Goal: Information Seeking & Learning: Check status

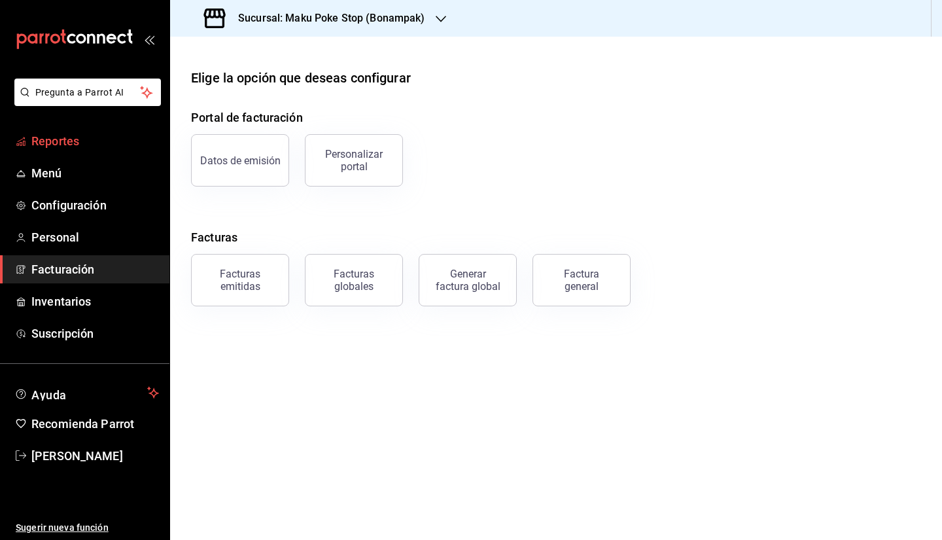
click at [99, 146] on span "Reportes" at bounding box center [95, 141] width 128 height 18
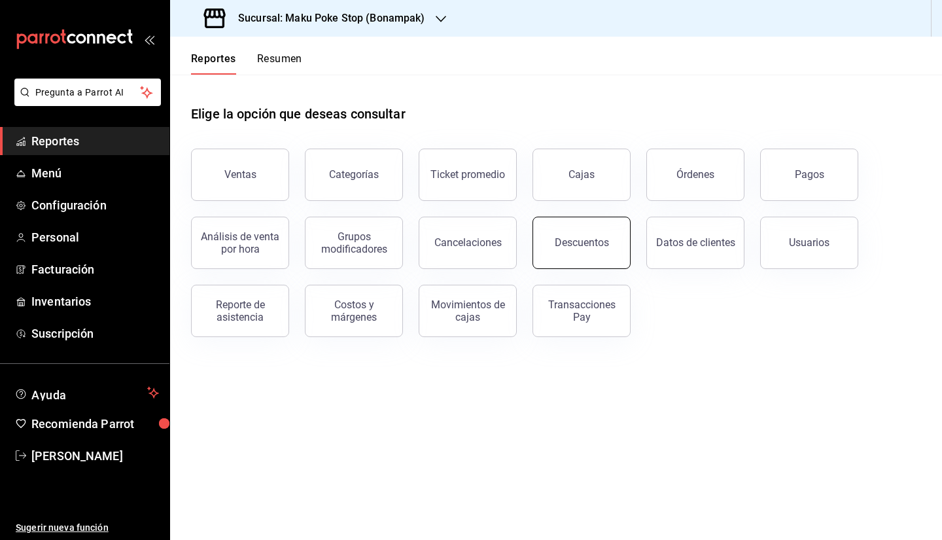
click at [599, 252] on button "Descuentos" at bounding box center [582, 243] width 98 height 52
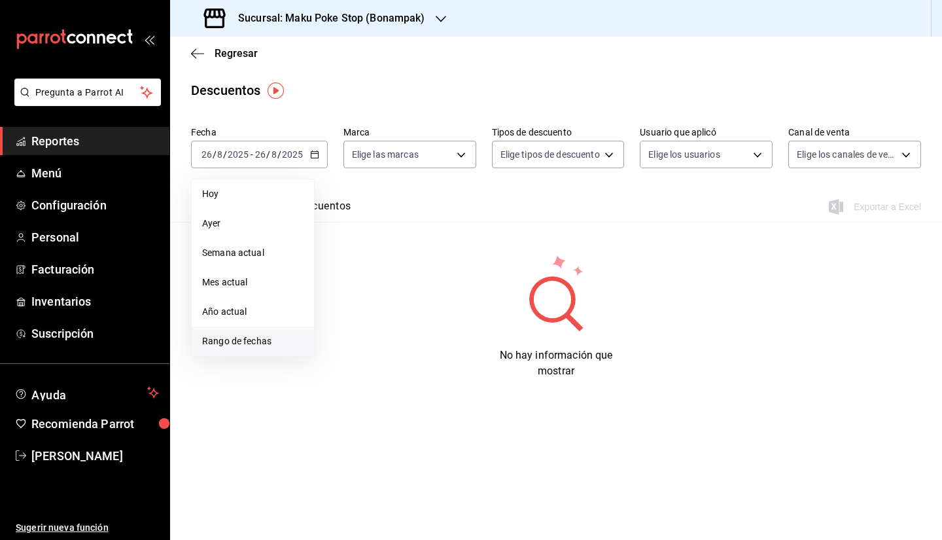
click at [243, 346] on span "Rango de fechas" at bounding box center [252, 341] width 101 height 14
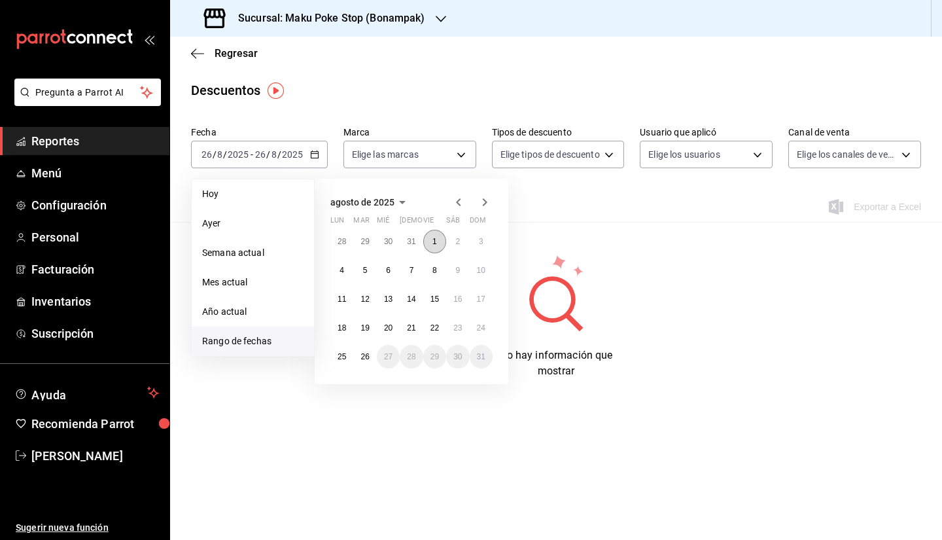
click at [431, 238] on button "1" at bounding box center [434, 242] width 23 height 24
click at [474, 334] on button "24" at bounding box center [481, 328] width 23 height 24
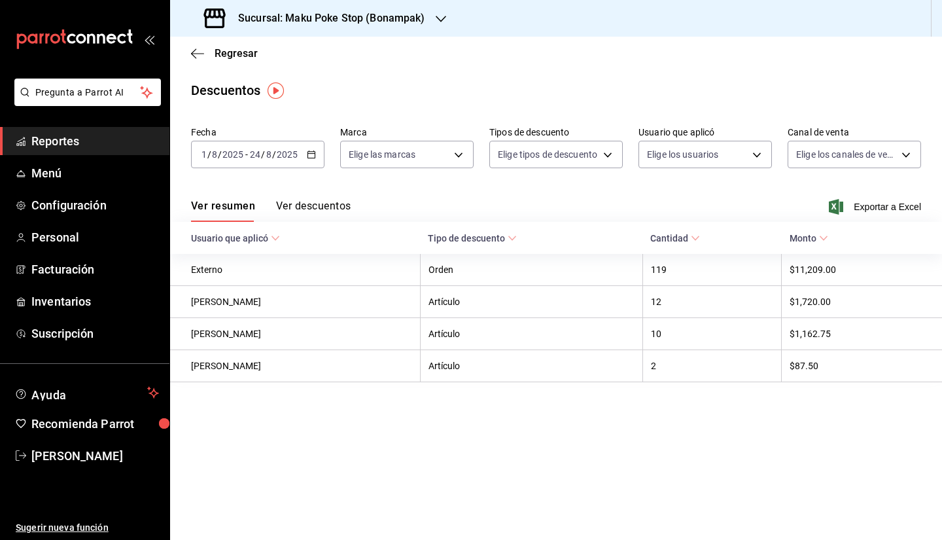
click at [324, 211] on button "Ver descuentos" at bounding box center [313, 211] width 75 height 22
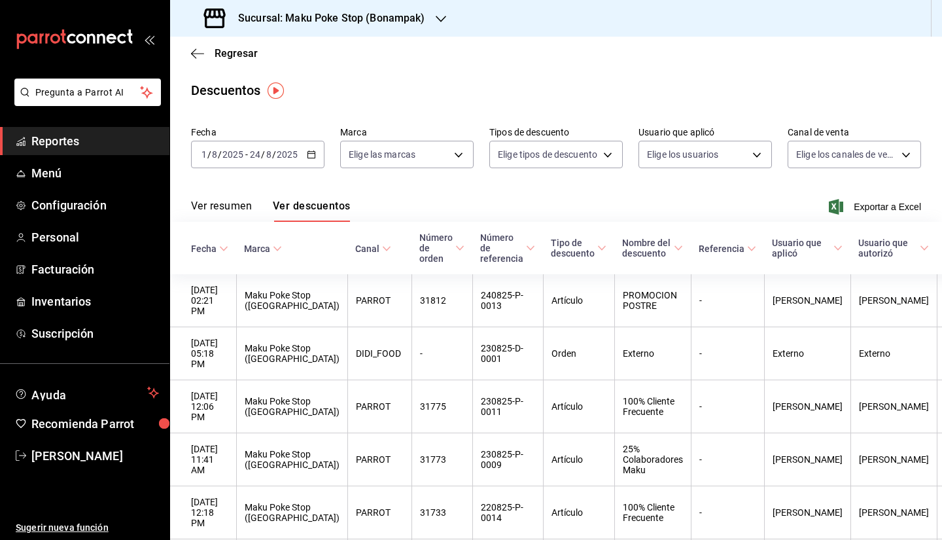
click at [377, 27] on div "Sucursal: Maku Poke Stop (Bonampak)" at bounding box center [316, 18] width 271 height 37
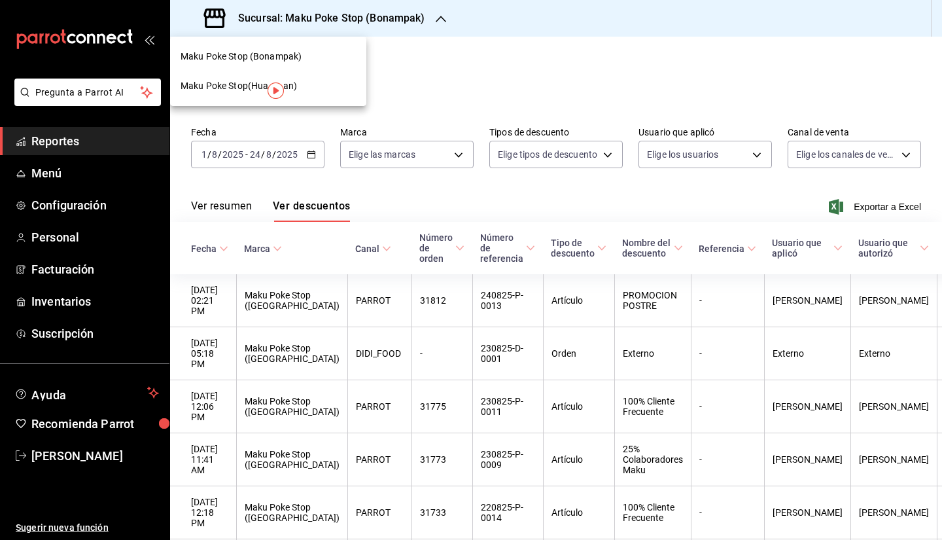
click at [304, 90] on div "Maku Poke Stop(Huayacan)" at bounding box center [268, 86] width 175 height 14
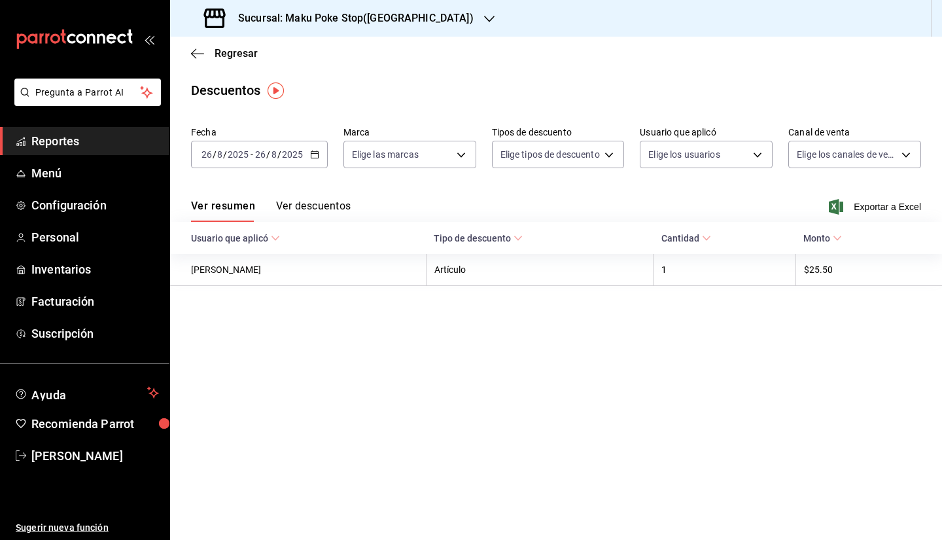
click at [315, 154] on icon "button" at bounding box center [314, 154] width 9 height 9
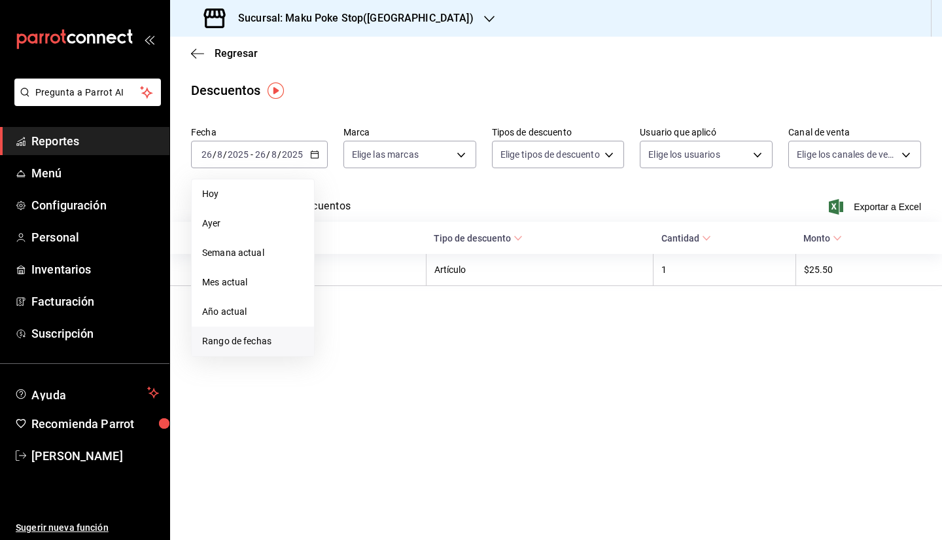
click at [227, 343] on span "Rango de fechas" at bounding box center [252, 341] width 101 height 14
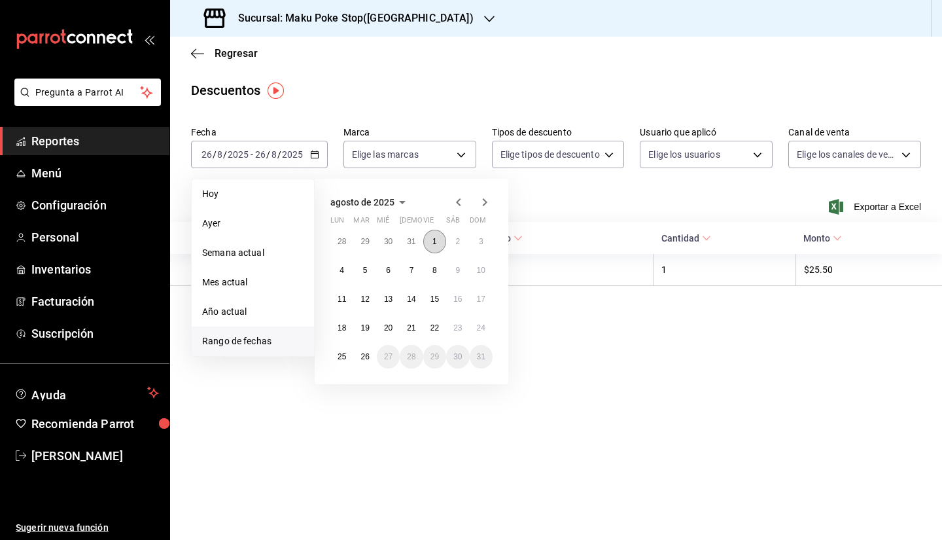
click at [438, 237] on button "1" at bounding box center [434, 242] width 23 height 24
click at [480, 328] on abbr "24" at bounding box center [481, 327] width 9 height 9
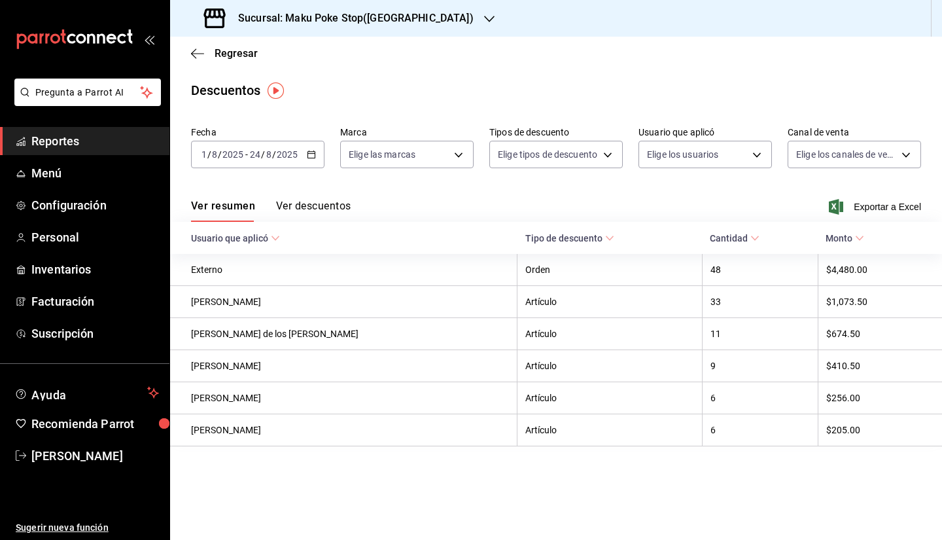
click at [311, 207] on button "Ver descuentos" at bounding box center [313, 211] width 75 height 22
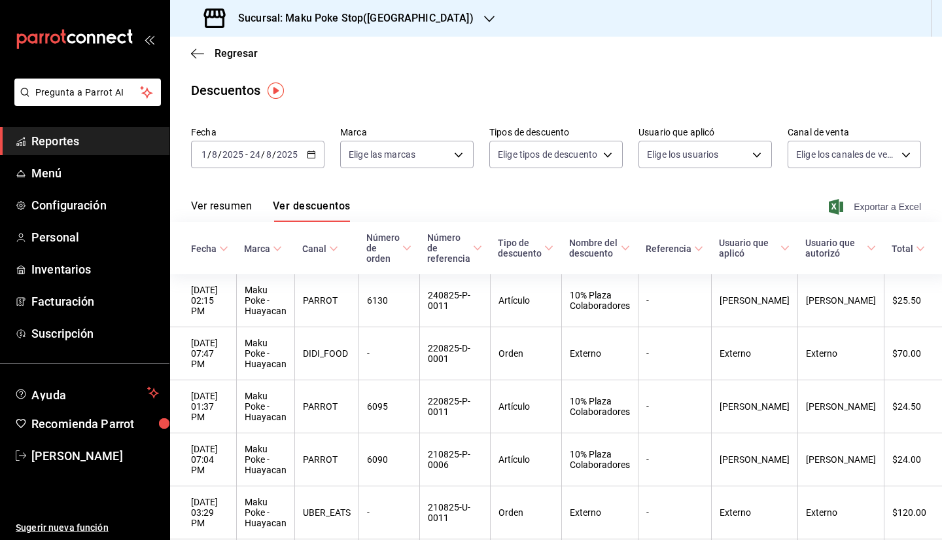
click at [864, 205] on span "Exportar a Excel" at bounding box center [877, 207] width 90 height 16
click at [236, 49] on span "Regresar" at bounding box center [236, 53] width 43 height 12
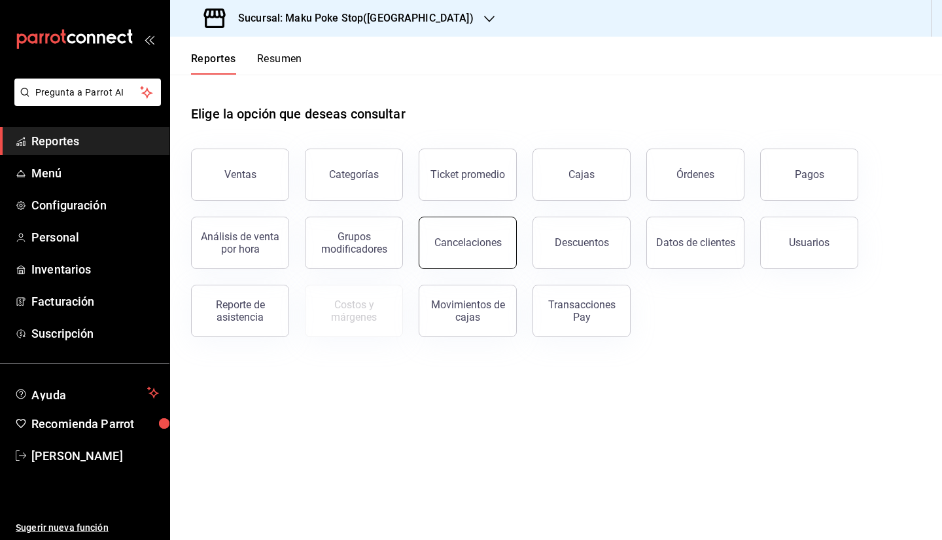
click at [457, 254] on button "Cancelaciones" at bounding box center [468, 243] width 98 height 52
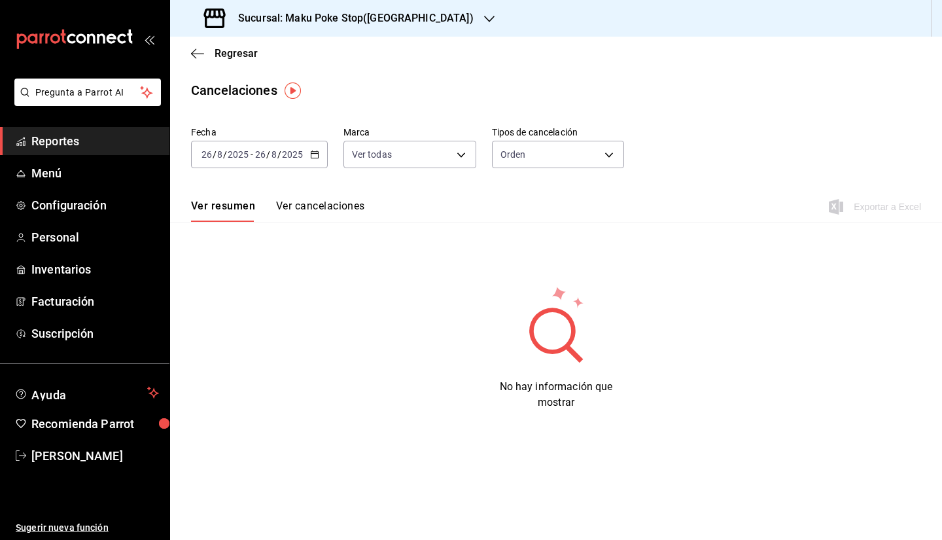
click at [317, 156] on icon "button" at bounding box center [314, 154] width 9 height 9
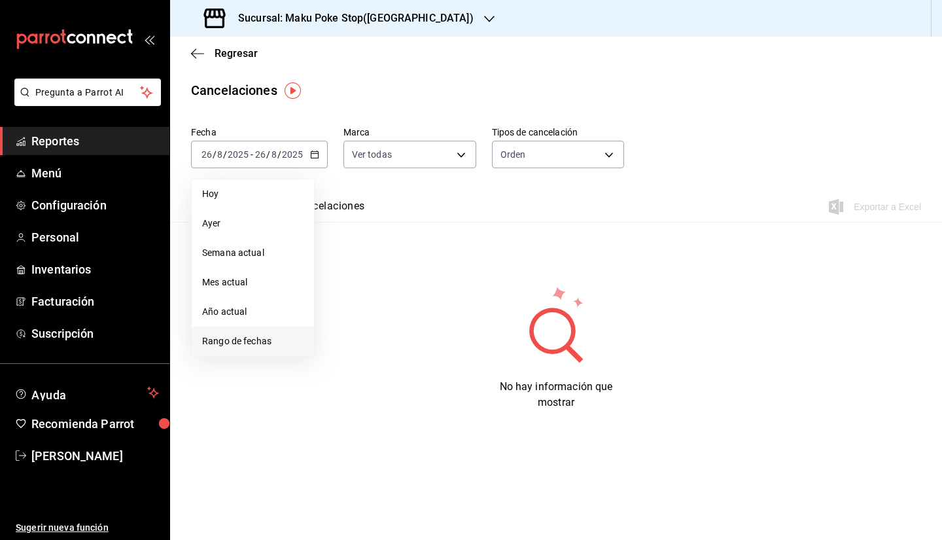
click at [272, 347] on span "Rango de fechas" at bounding box center [252, 341] width 101 height 14
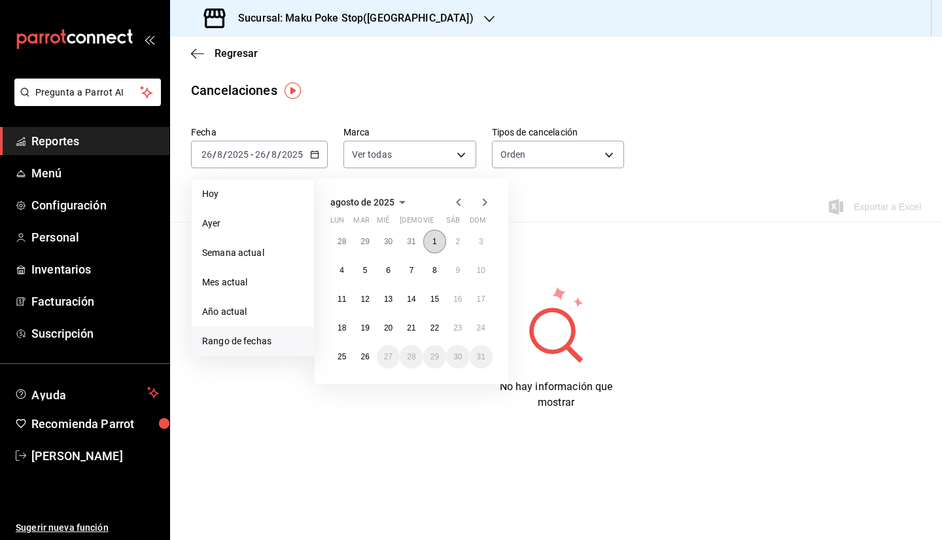
click at [433, 242] on abbr "1" at bounding box center [434, 241] width 5 height 9
click at [484, 330] on abbr "24" at bounding box center [481, 327] width 9 height 9
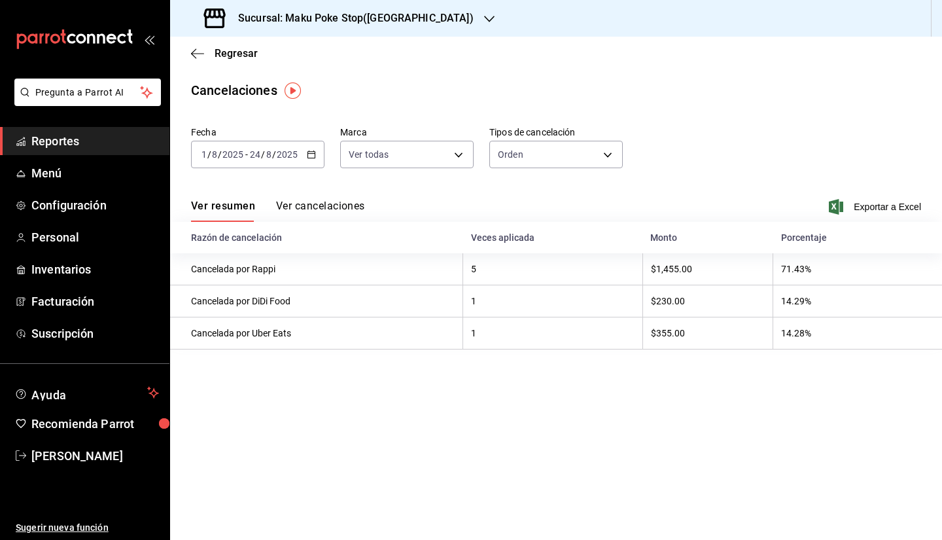
click at [301, 205] on button "Ver cancelaciones" at bounding box center [320, 211] width 89 height 22
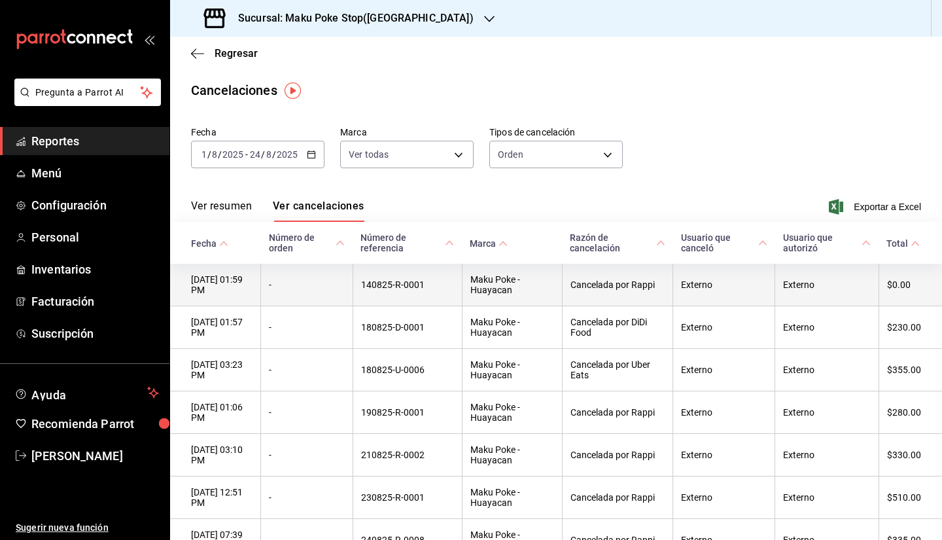
click at [603, 297] on th "Cancelada por Rappi" at bounding box center [617, 285] width 111 height 43
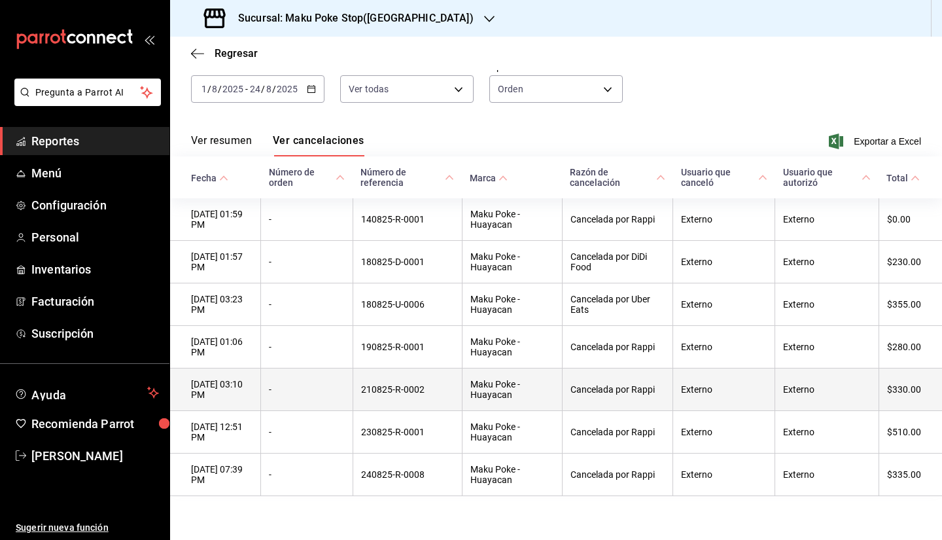
scroll to position [84, 0]
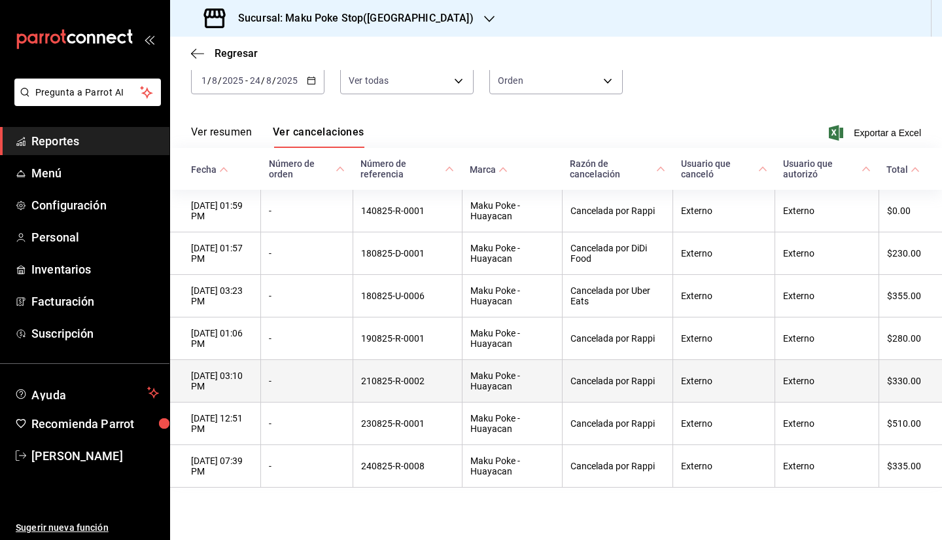
click at [576, 376] on th "Cancelada por Rappi" at bounding box center [617, 381] width 111 height 43
drag, startPoint x: 440, startPoint y: 376, endPoint x: 359, endPoint y: 376, distance: 81.8
click at [359, 376] on tr "[DATE] 03:10 PM - 210825-R-0002 Maku Poke - Huayacan Cancelada por Rappi Extern…" at bounding box center [556, 381] width 772 height 43
copy tr "210825-R-0002"
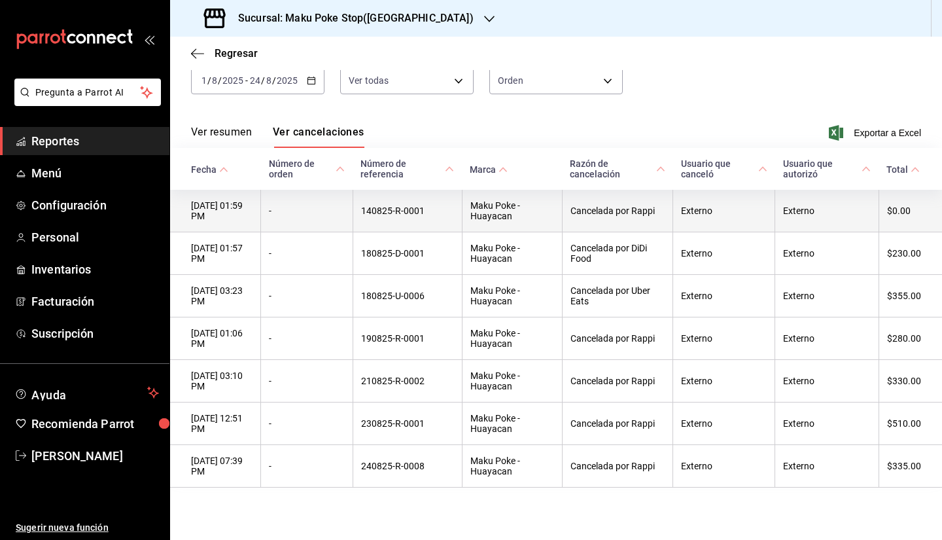
click at [589, 218] on th "Cancelada por Rappi" at bounding box center [617, 211] width 111 height 43
drag, startPoint x: 589, startPoint y: 218, endPoint x: 444, endPoint y: 213, distance: 146.0
click at [444, 213] on th "140825-R-0001" at bounding box center [407, 211] width 109 height 43
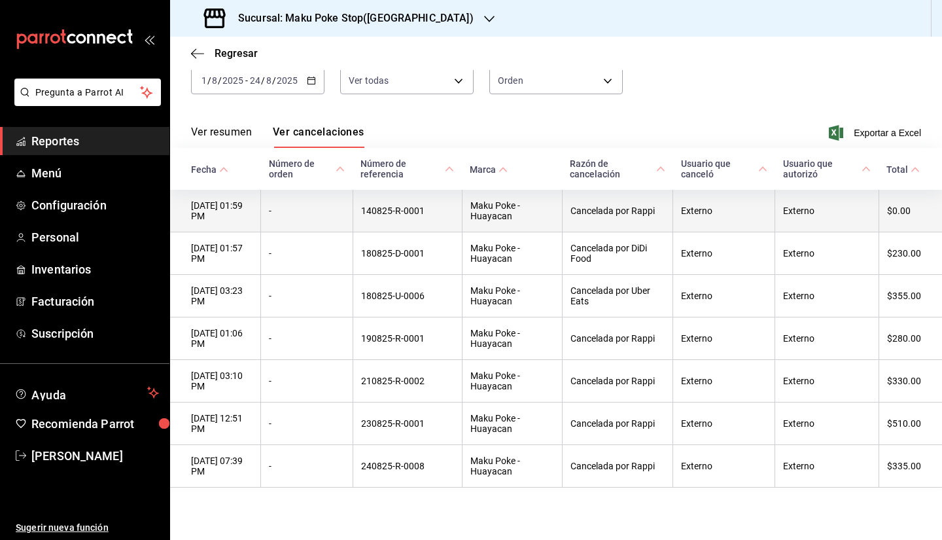
drag, startPoint x: 552, startPoint y: 210, endPoint x: 460, endPoint y: 213, distance: 92.3
click at [460, 212] on th "140825-R-0001" at bounding box center [407, 211] width 109 height 43
click at [462, 192] on th "140825-R-0001" at bounding box center [407, 211] width 109 height 43
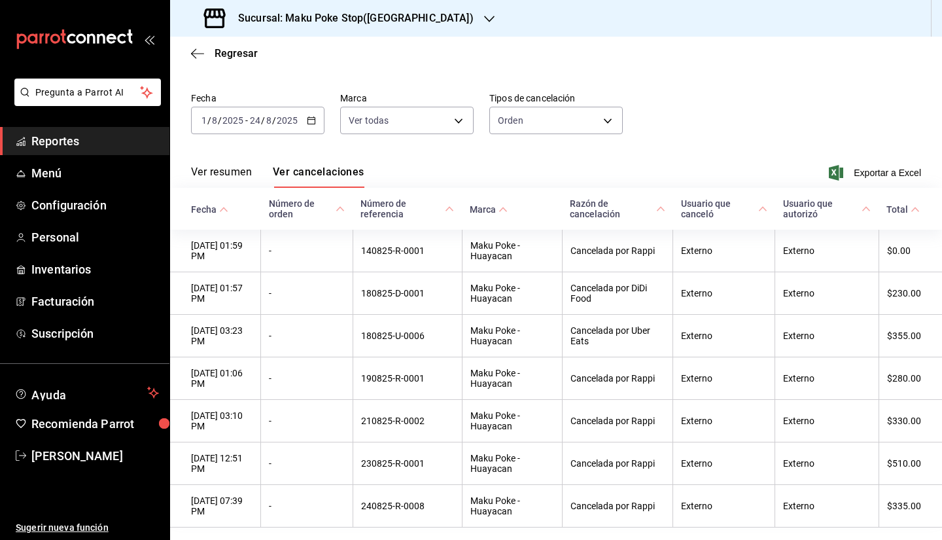
scroll to position [0, 0]
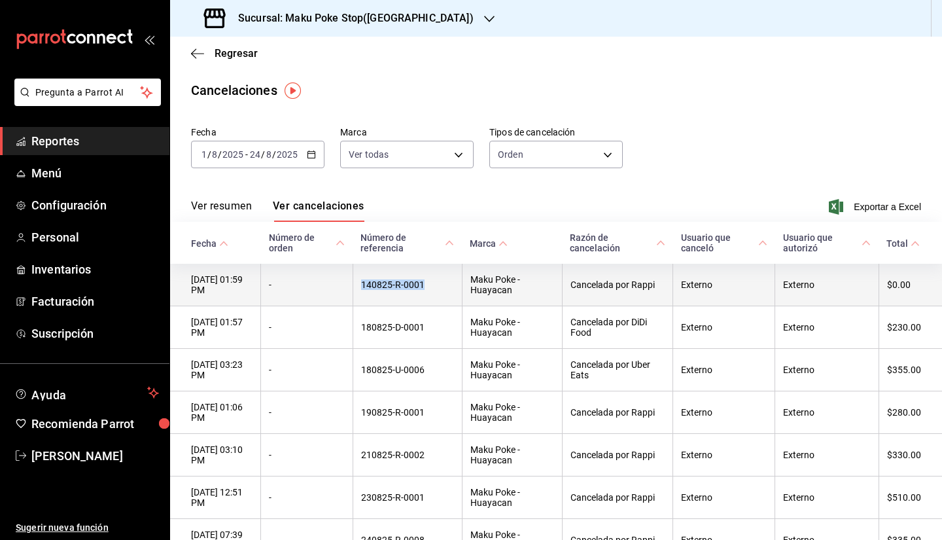
drag, startPoint x: 444, startPoint y: 292, endPoint x: 368, endPoint y: 283, distance: 76.4
click at [368, 283] on th "140825-R-0001" at bounding box center [407, 285] width 109 height 43
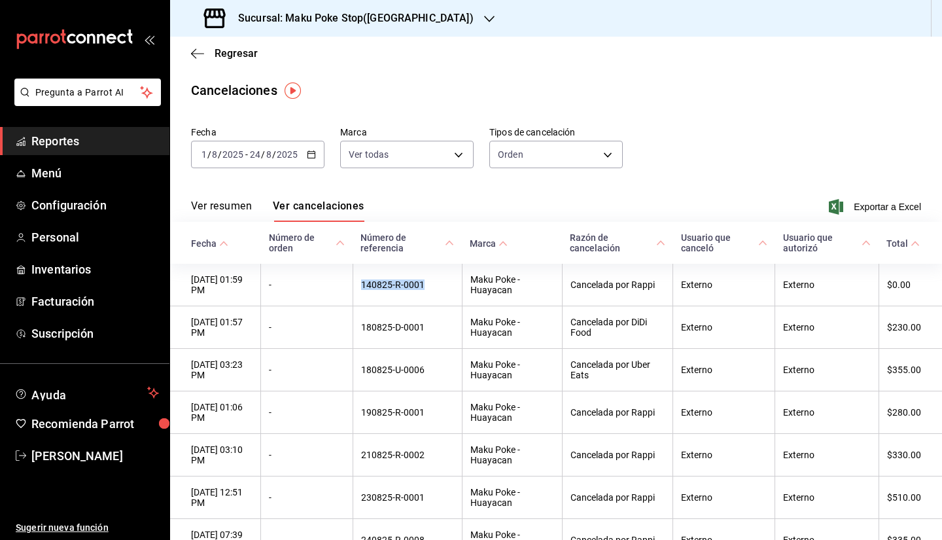
copy th "140825-R-0001"
click at [236, 54] on span "Regresar" at bounding box center [236, 53] width 43 height 12
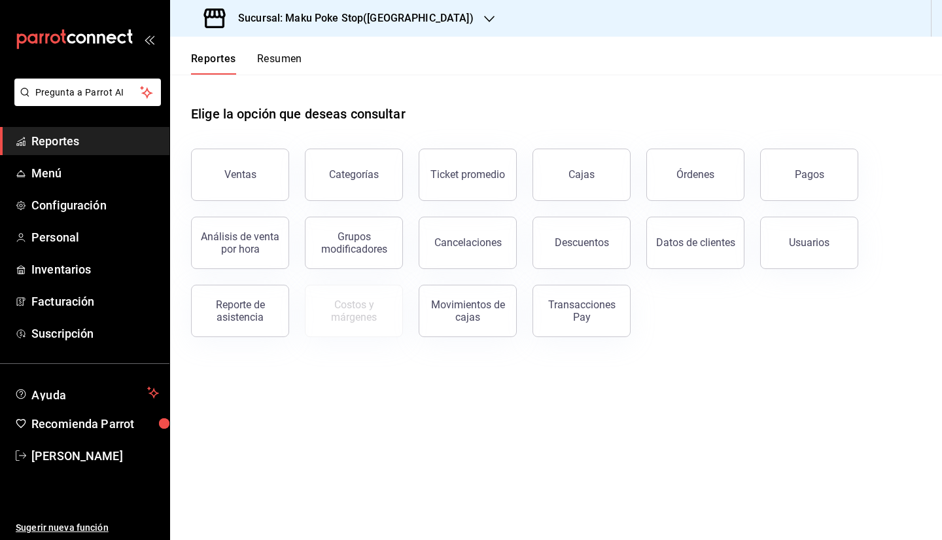
click at [794, 181] on button "Pagos" at bounding box center [809, 175] width 98 height 52
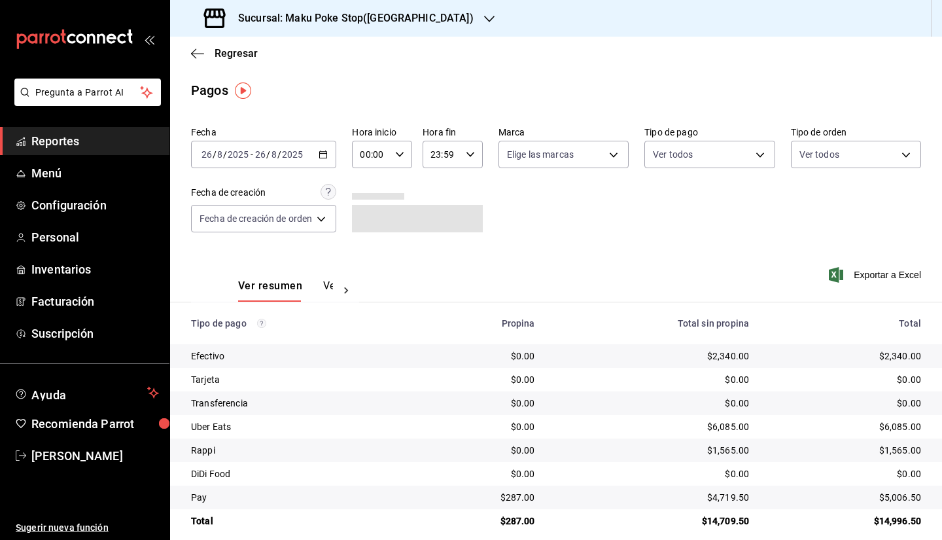
click at [326, 154] on icon "button" at bounding box center [323, 154] width 9 height 9
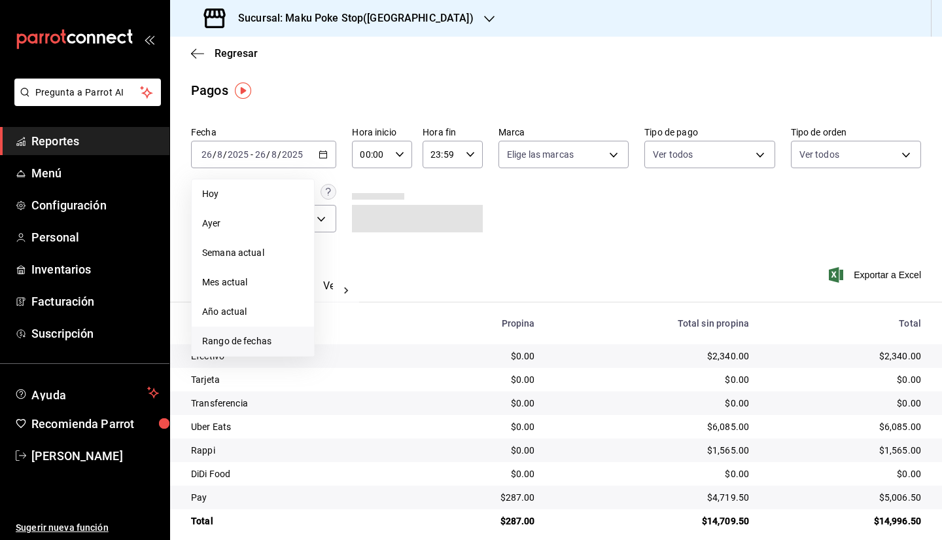
click at [235, 345] on span "Rango de fechas" at bounding box center [252, 341] width 101 height 14
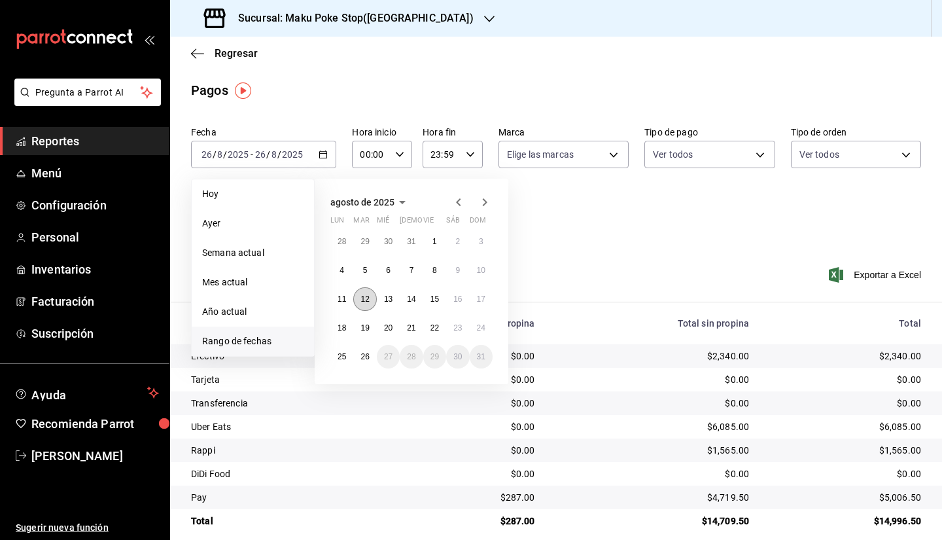
click at [360, 300] on abbr "12" at bounding box center [364, 298] width 9 height 9
click at [481, 326] on abbr "24" at bounding box center [481, 327] width 9 height 9
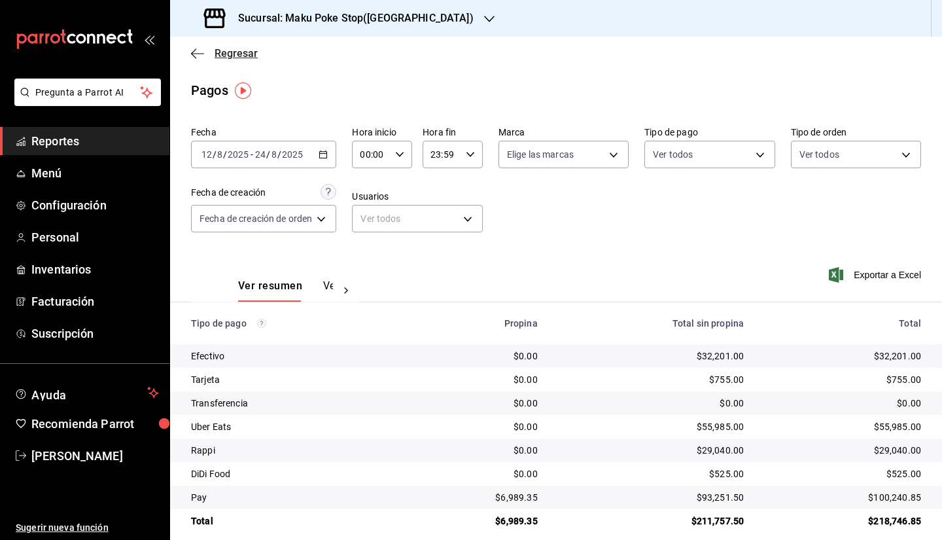
click at [234, 54] on span "Regresar" at bounding box center [236, 53] width 43 height 12
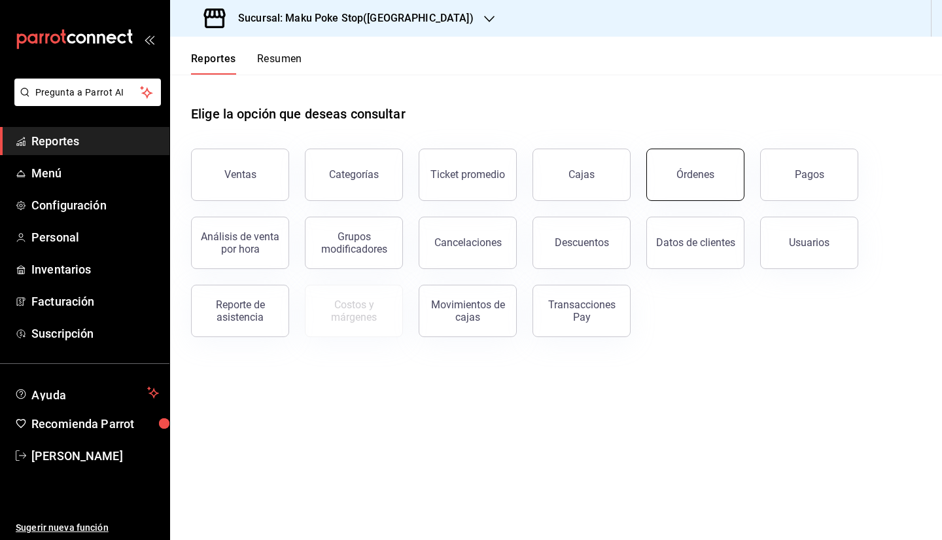
click at [710, 177] on div "Órdenes" at bounding box center [695, 174] width 38 height 12
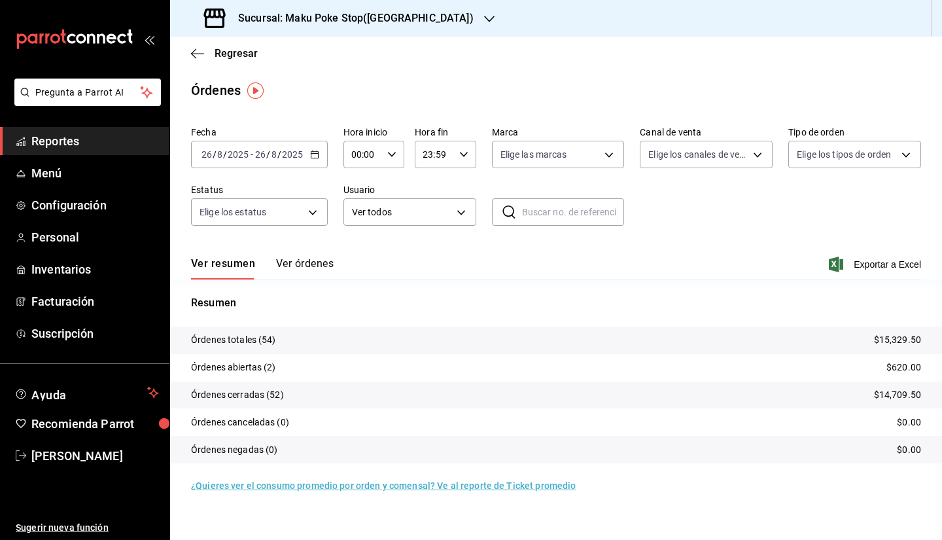
click at [320, 153] on div "[DATE] [DATE] - [DATE] [DATE]" at bounding box center [259, 154] width 137 height 27
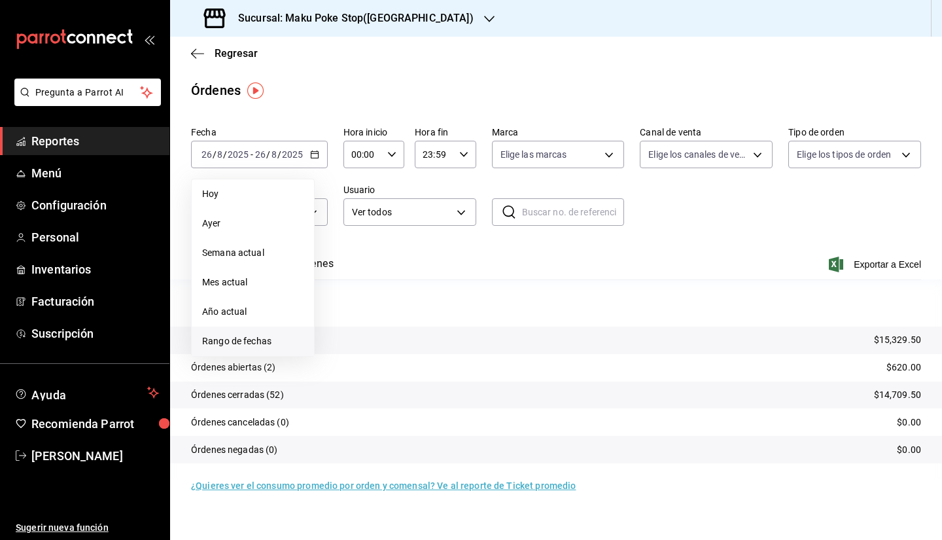
click at [237, 345] on span "Rango de fechas" at bounding box center [252, 341] width 101 height 14
click at [455, 294] on button "16" at bounding box center [457, 299] width 23 height 24
click at [493, 324] on div "[DATE] lun mar mié jue vie sáb dom 28 29 30 31 1 2 3 4 5 6 7 8 9 10 11 12 13 14…" at bounding box center [412, 281] width 194 height 205
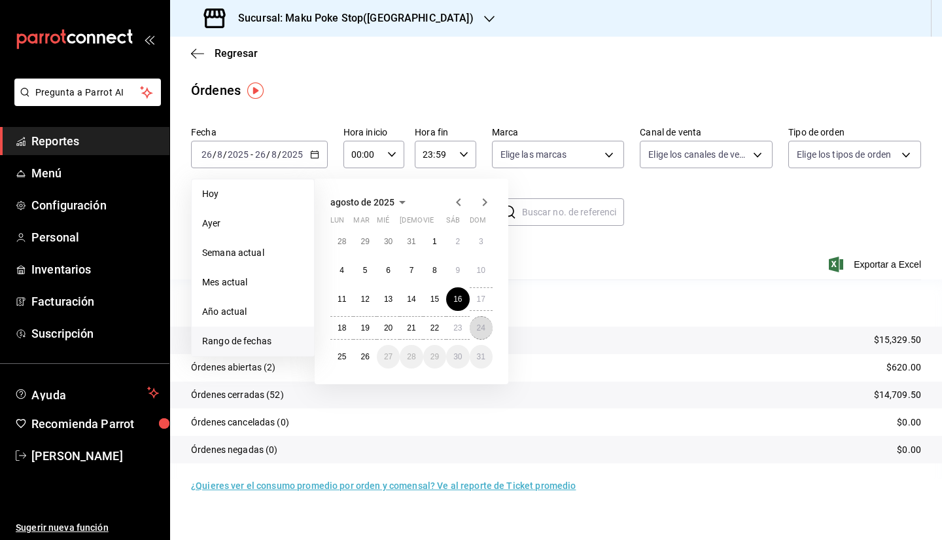
drag, startPoint x: 488, startPoint y: 326, endPoint x: 497, endPoint y: 325, distance: 9.3
click at [488, 327] on button "24" at bounding box center [481, 328] width 23 height 24
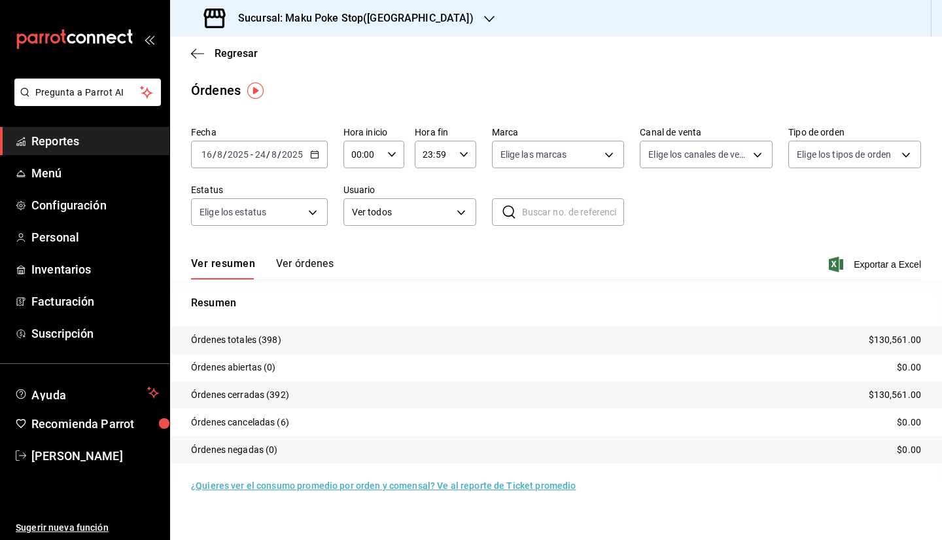
click at [542, 214] on input "text" at bounding box center [573, 212] width 103 height 26
paste input "140825-R-0001"
click at [289, 262] on button "Ver órdenes" at bounding box center [305, 268] width 58 height 22
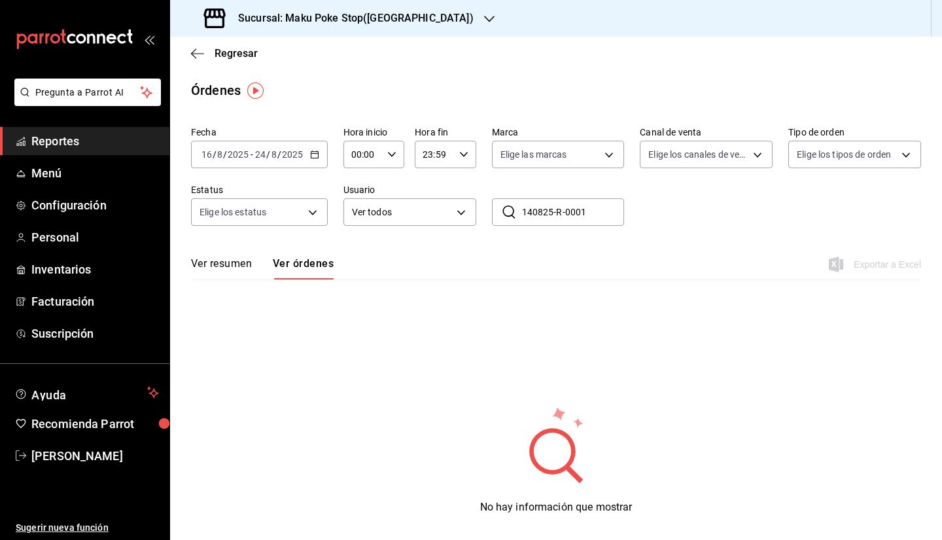
click at [591, 209] on input "140825-R-0001" at bounding box center [573, 212] width 103 height 26
click at [321, 155] on div "[DATE] [DATE] - [DATE] [DATE]" at bounding box center [259, 154] width 137 height 27
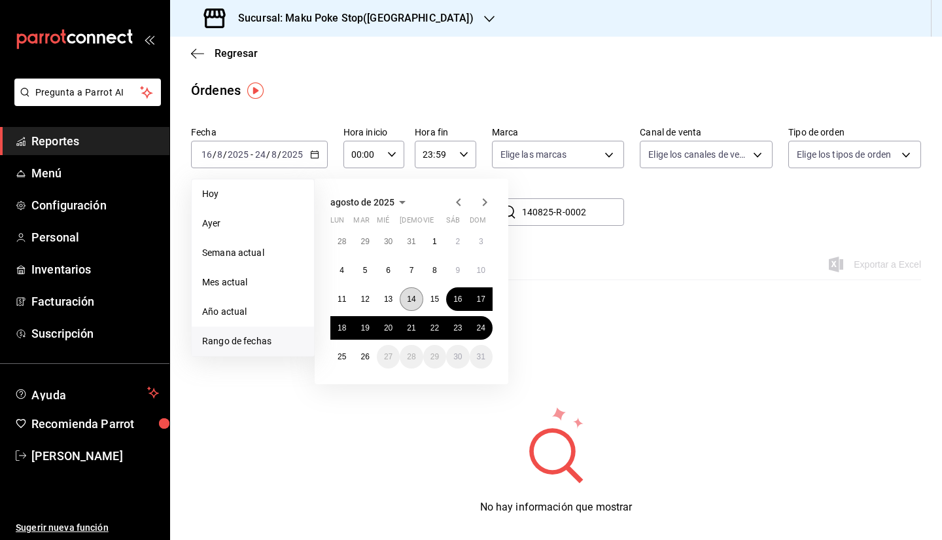
click at [415, 296] on abbr "14" at bounding box center [411, 298] width 9 height 9
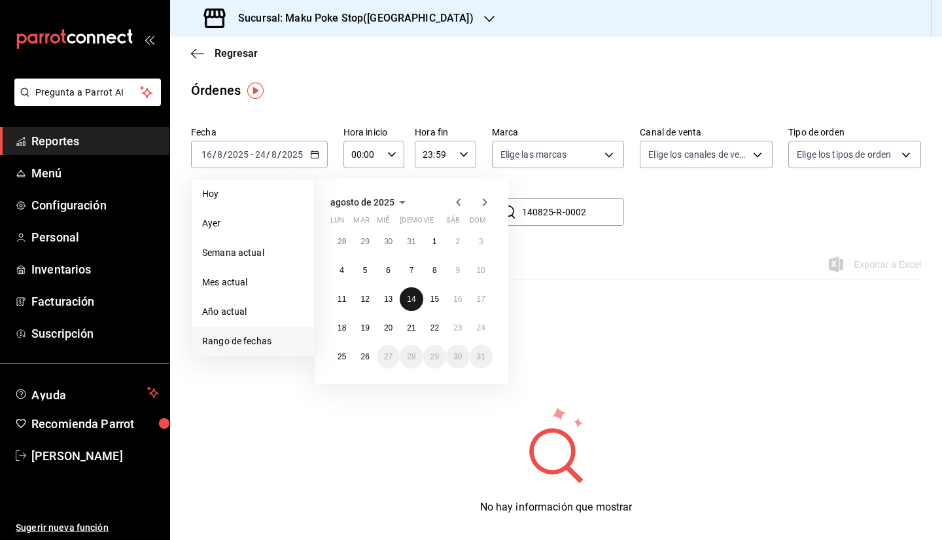
click at [416, 296] on button "14" at bounding box center [411, 299] width 23 height 24
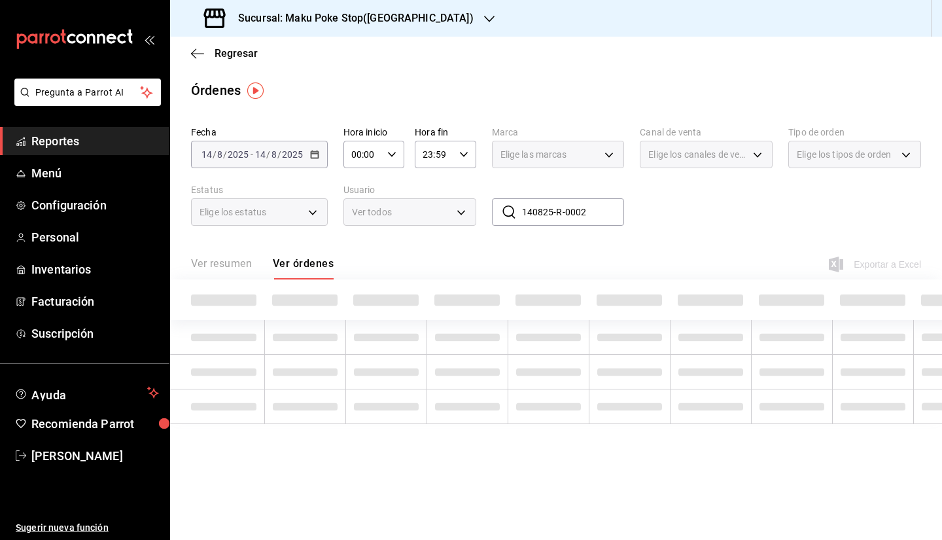
click at [416, 296] on span at bounding box center [385, 300] width 65 height 12
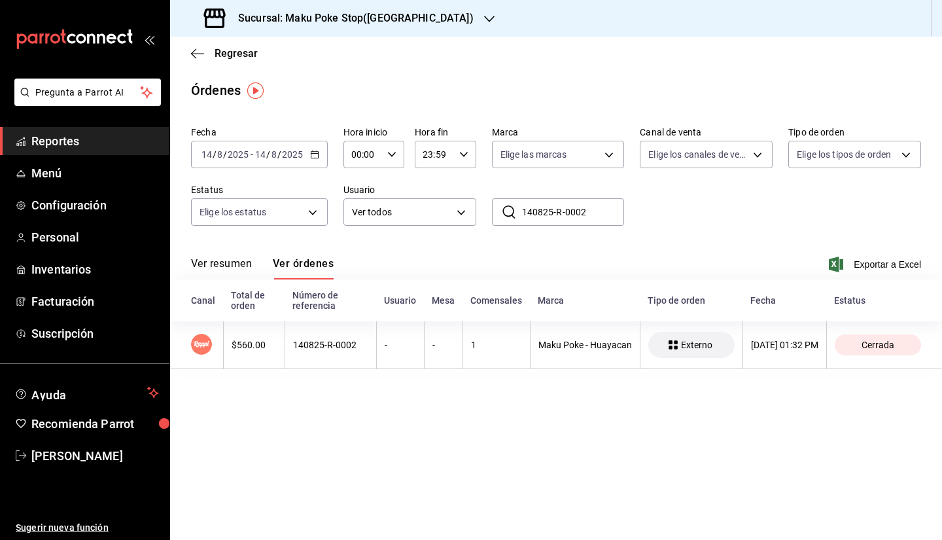
click at [593, 215] on input "140825-R-0002" at bounding box center [573, 212] width 103 height 26
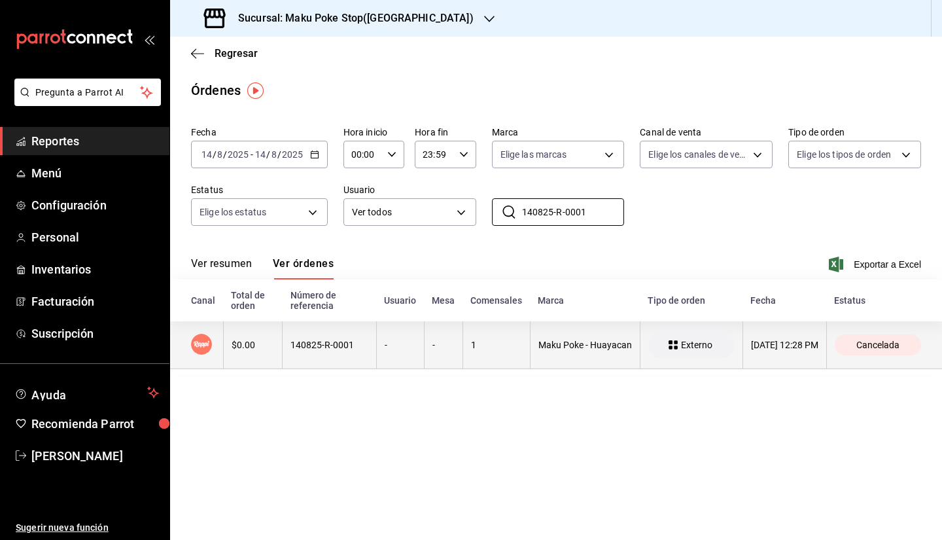
type input "140825-R-0001"
click at [463, 345] on th "1" at bounding box center [496, 345] width 67 height 48
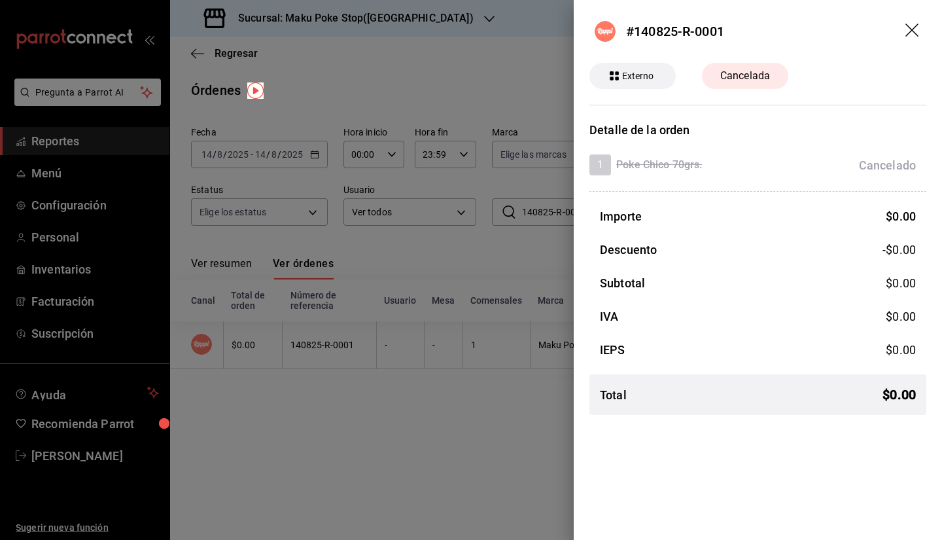
click at [822, 163] on div "1 Poke Chico 70grs. Cancelado" at bounding box center [752, 164] width 326 height 21
click at [922, 27] on header "#140825-R-0001" at bounding box center [758, 31] width 368 height 63
click at [915, 30] on icon "drag" at bounding box center [913, 32] width 16 height 16
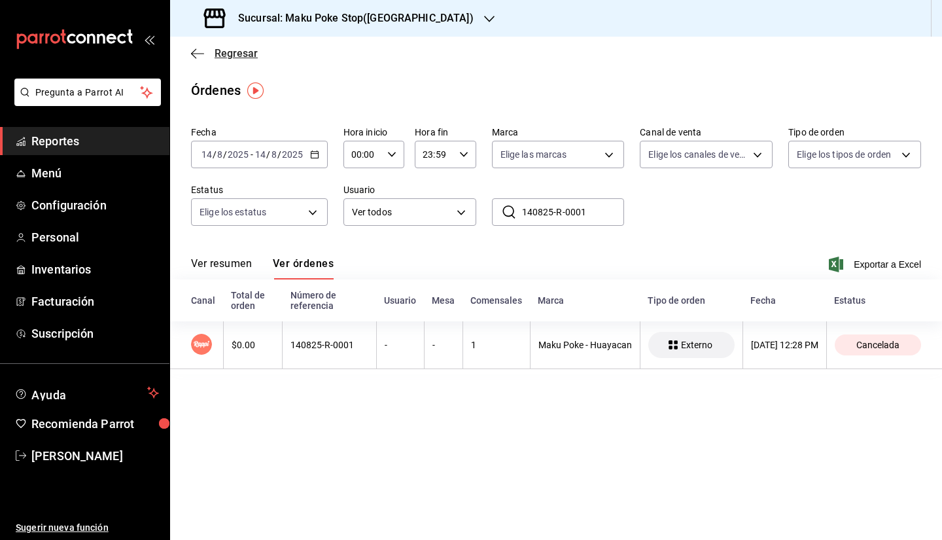
click at [241, 56] on span "Regresar" at bounding box center [236, 53] width 43 height 12
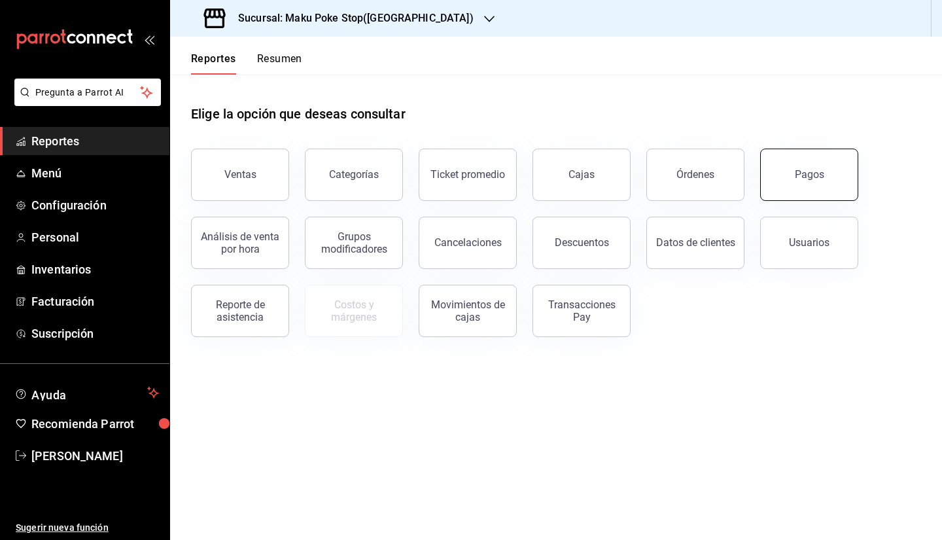
click at [791, 182] on button "Pagos" at bounding box center [809, 175] width 98 height 52
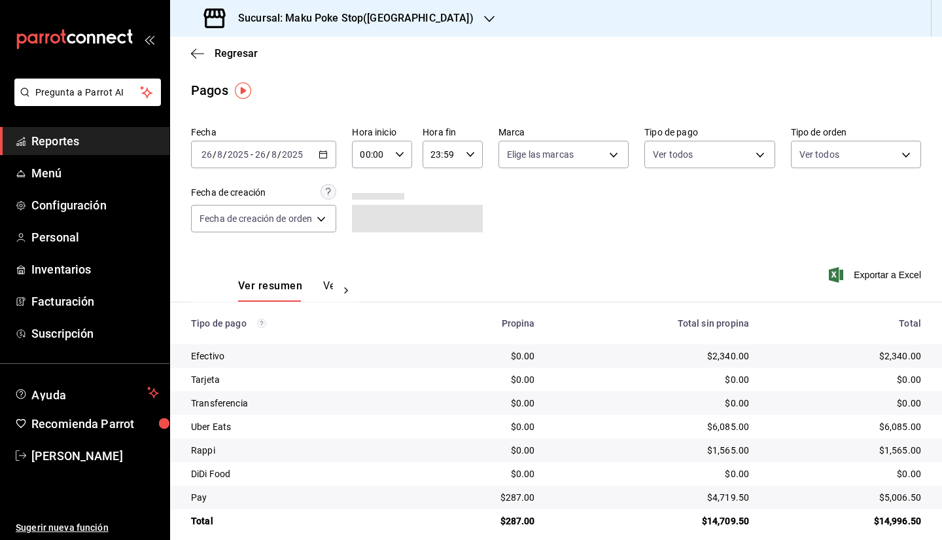
click at [328, 155] on icon "button" at bounding box center [323, 154] width 9 height 9
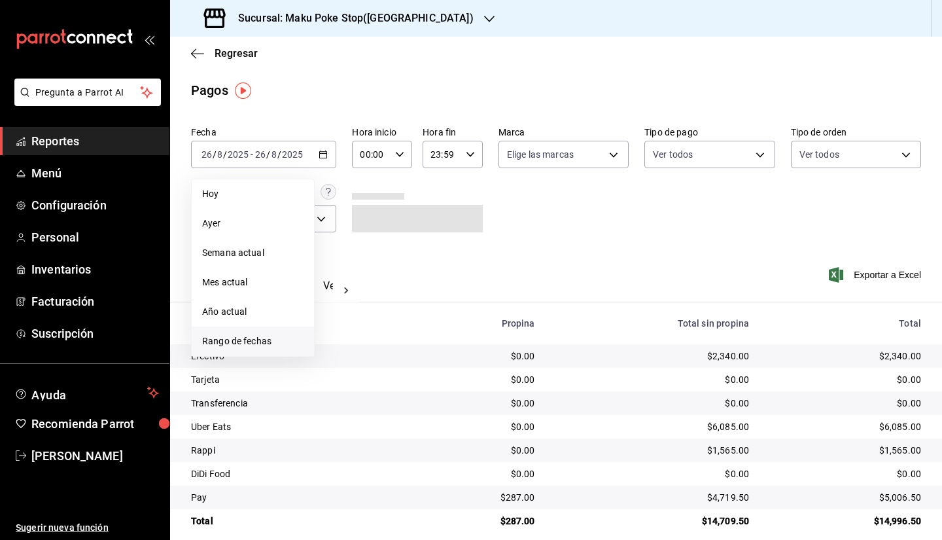
click at [244, 337] on span "Rango de fechas" at bounding box center [252, 341] width 101 height 14
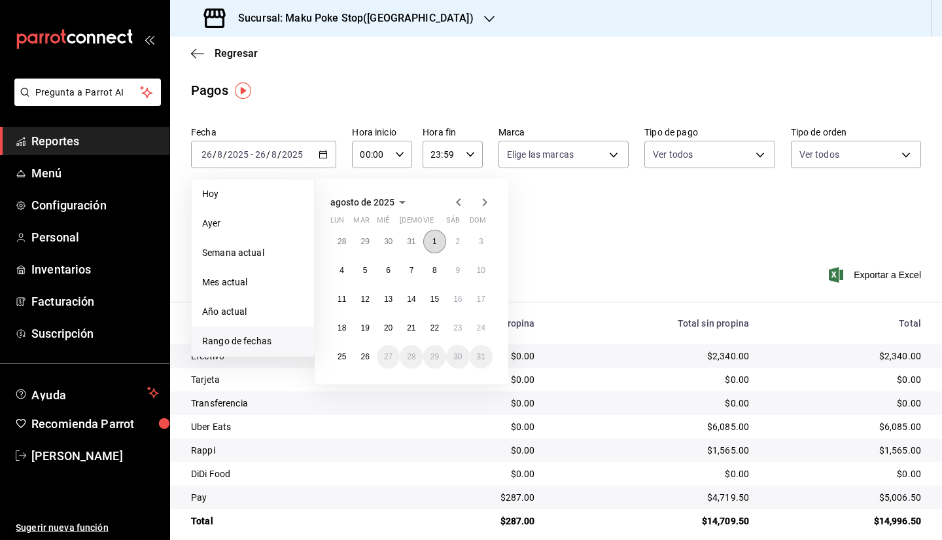
click at [438, 241] on button "1" at bounding box center [434, 242] width 23 height 24
click at [482, 327] on abbr "24" at bounding box center [481, 327] width 9 height 9
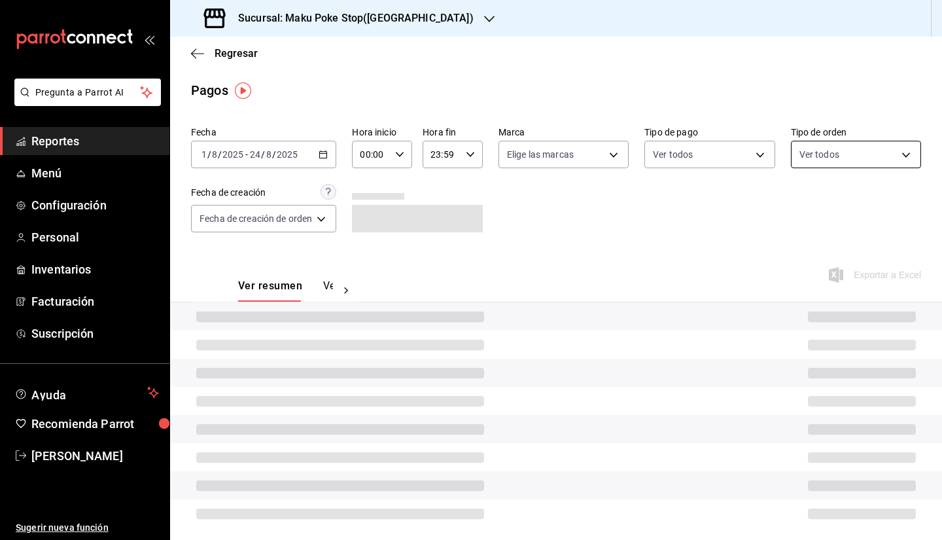
click at [841, 153] on body "Pregunta a Parrot AI Reportes Menú Configuración Personal Inventarios Facturaci…" at bounding box center [471, 270] width 942 height 540
click at [821, 281] on span "Pagina web" at bounding box center [863, 278] width 86 height 14
type input "4735367c-7ed6-48bb-bfcd-9e8ea212a706"
checkbox input "true"
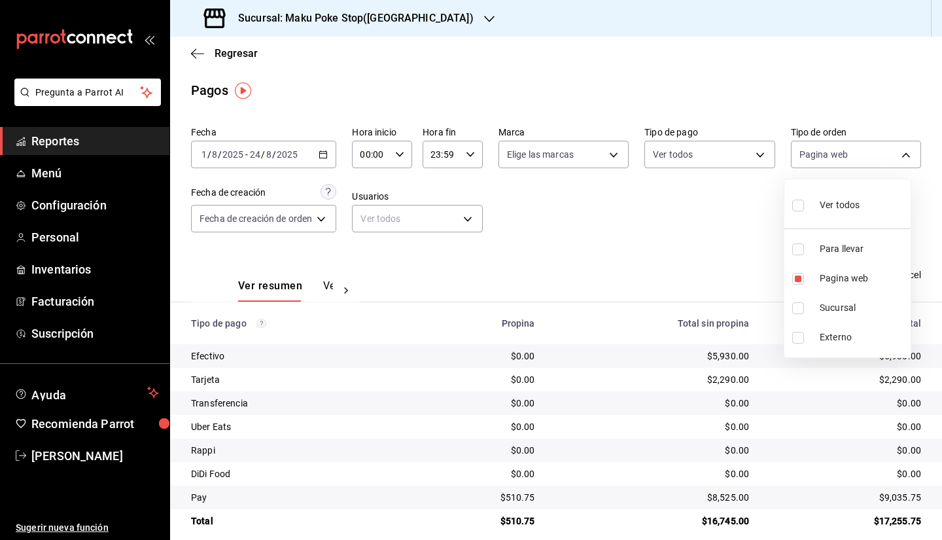
click at [705, 228] on div at bounding box center [471, 270] width 942 height 540
click at [888, 277] on span "Exportar a Excel" at bounding box center [877, 275] width 90 height 16
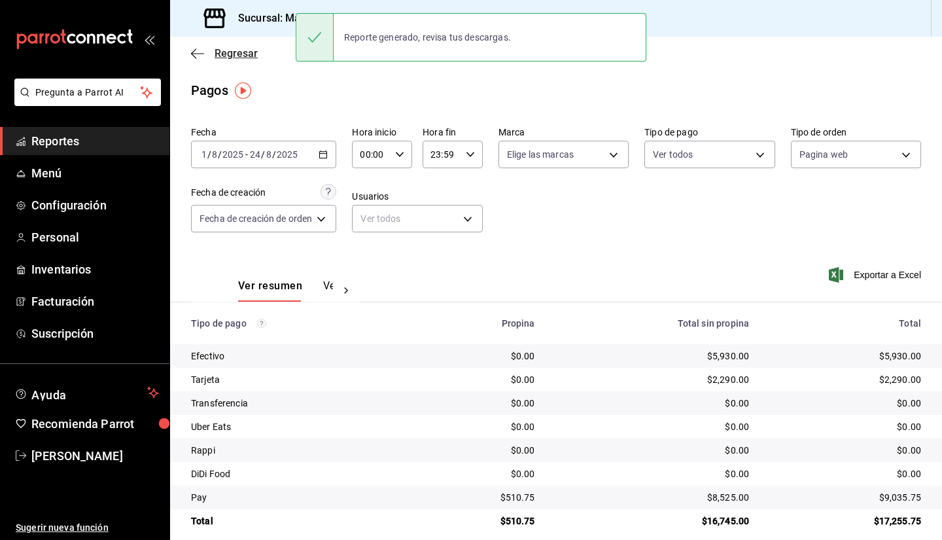
click at [234, 55] on span "Regresar" at bounding box center [236, 53] width 43 height 12
